Goal: Information Seeking & Learning: Learn about a topic

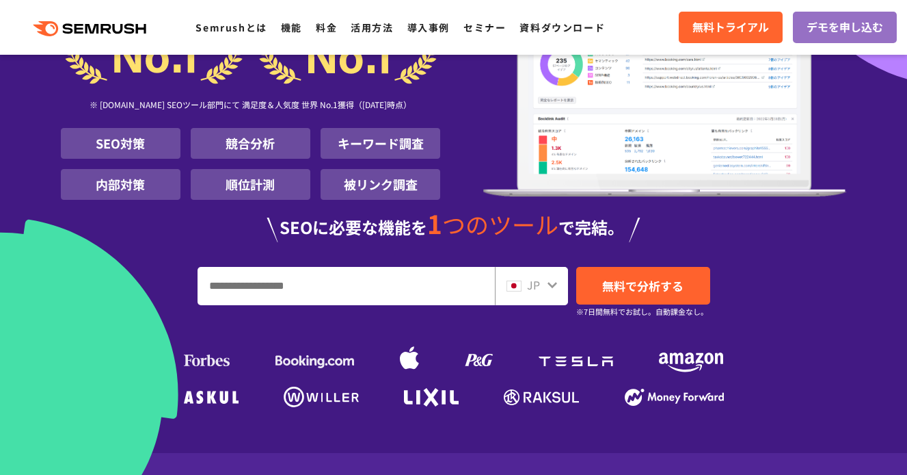
scroll to position [293, 0]
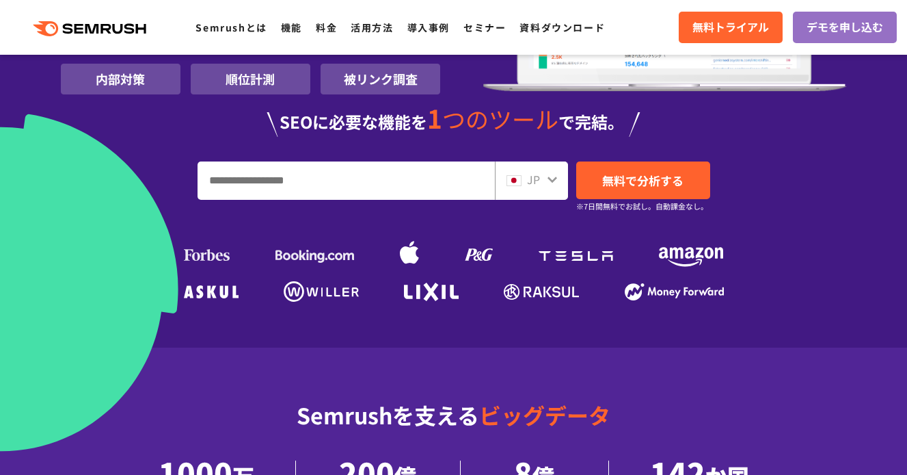
click at [338, 187] on input "URL、キーワードを入力してください" at bounding box center [346, 180] width 296 height 37
type input "**********"
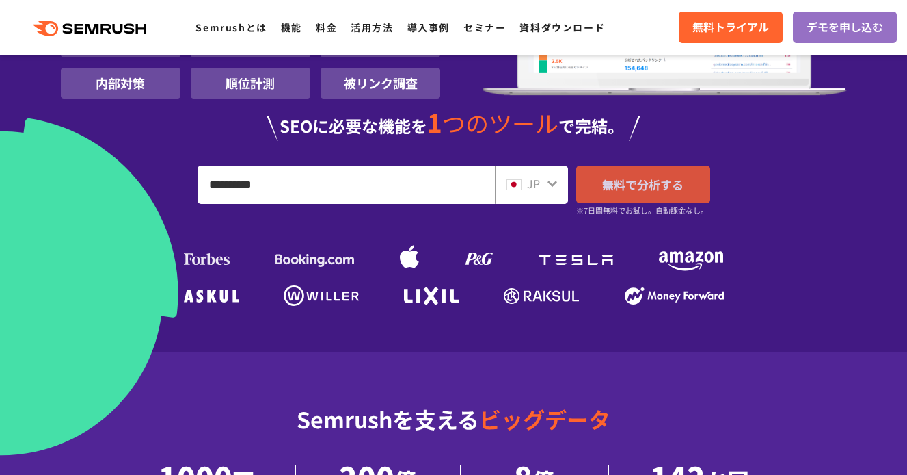
scroll to position [287, 0]
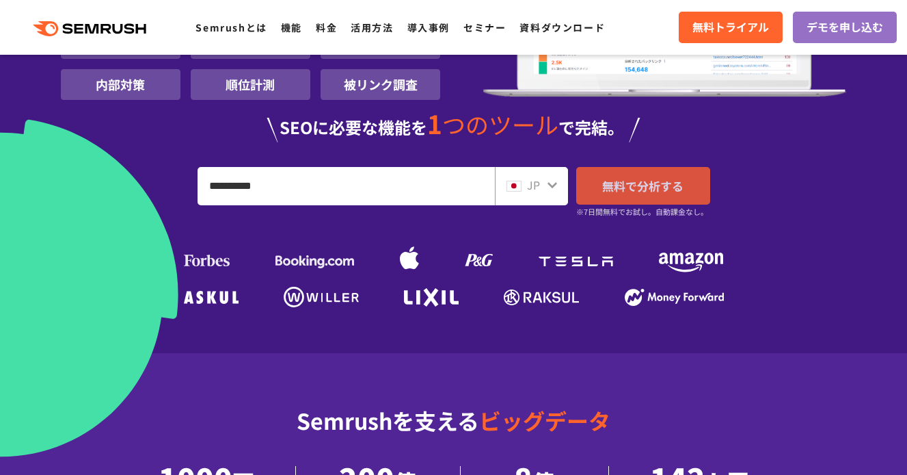
click at [593, 185] on link "無料で分析する" at bounding box center [643, 186] width 134 height 38
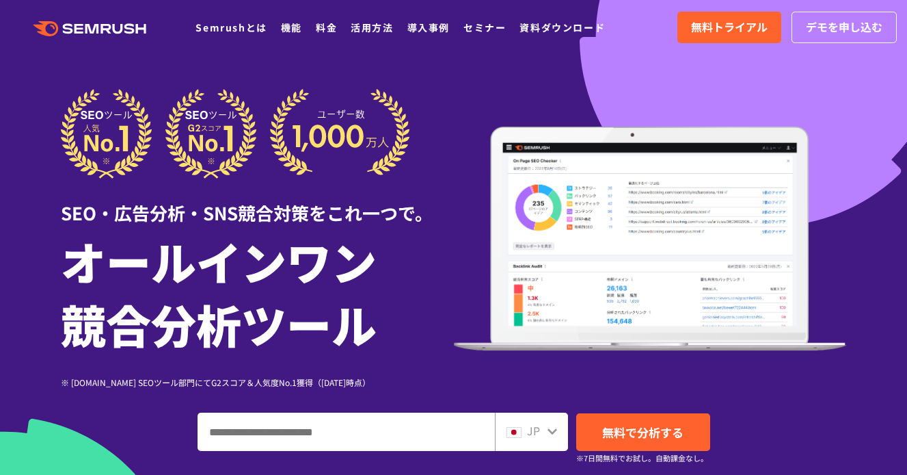
click at [405, 421] on input "ドメイン、キーワードまたはURLを入力してください" at bounding box center [346, 431] width 296 height 37
